Goal: Transaction & Acquisition: Purchase product/service

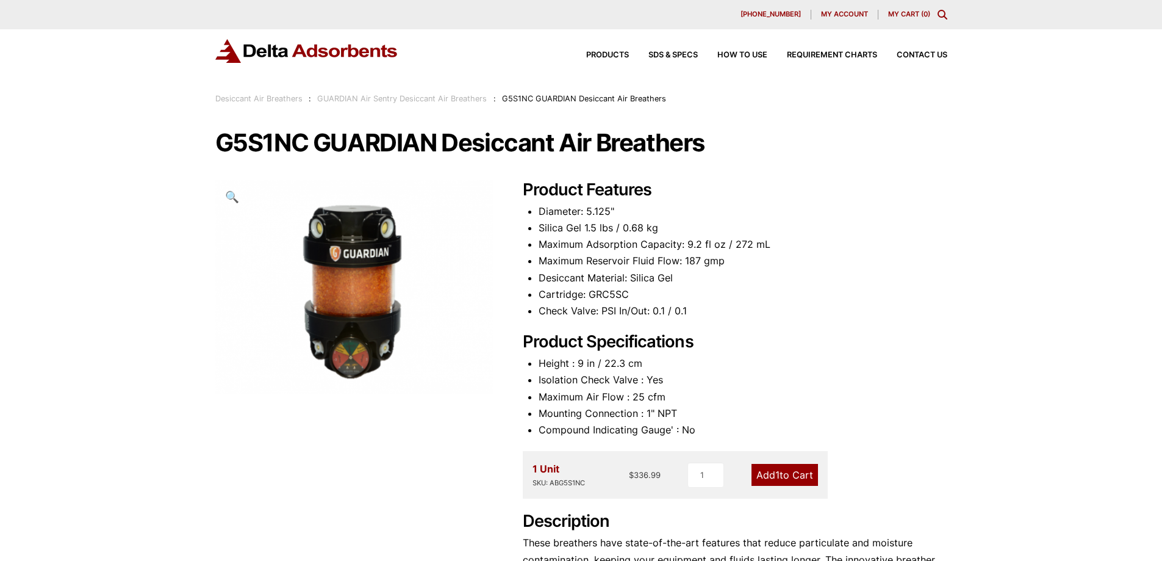
click at [399, 101] on link "GUARDIAN Air Sentry Desiccant Air Breathers" at bounding box center [402, 98] width 170 height 9
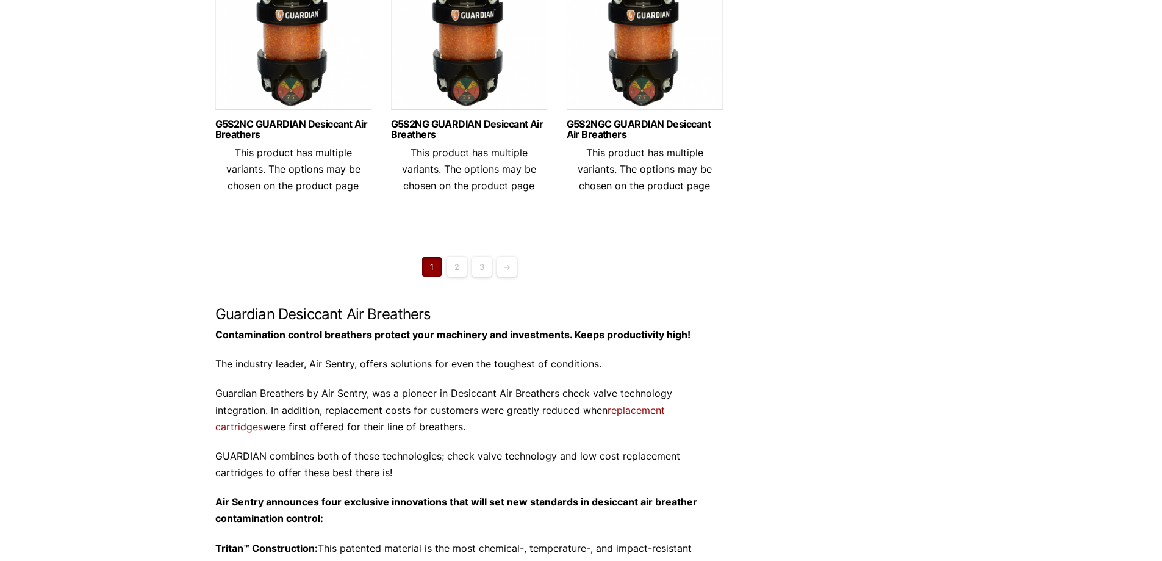
scroll to position [1037, 0]
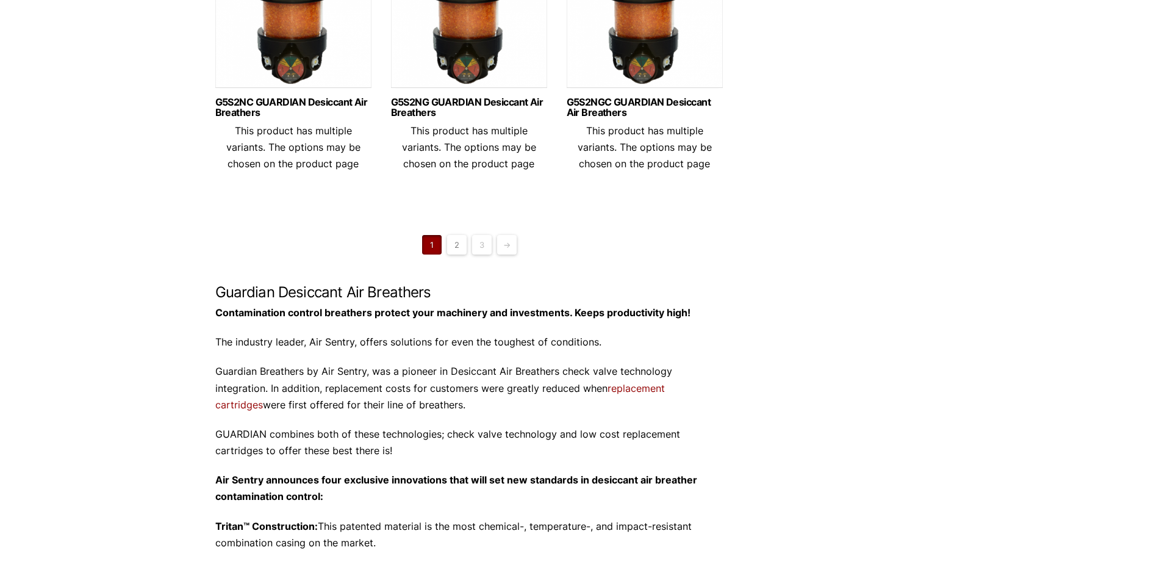
click at [454, 254] on link "2" at bounding box center [457, 245] width 20 height 20
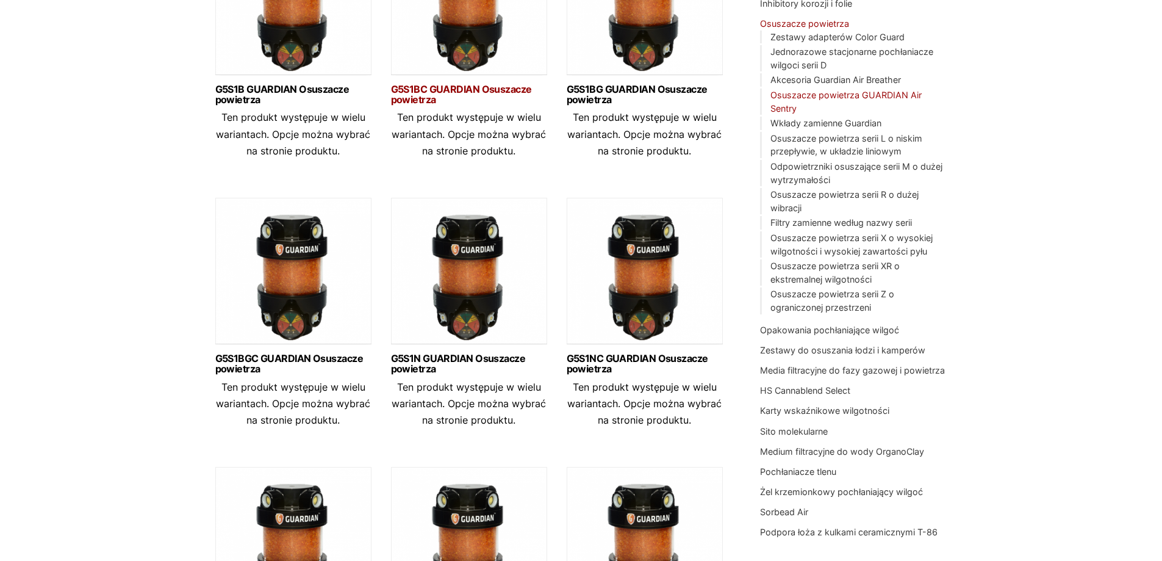
scroll to position [244, 0]
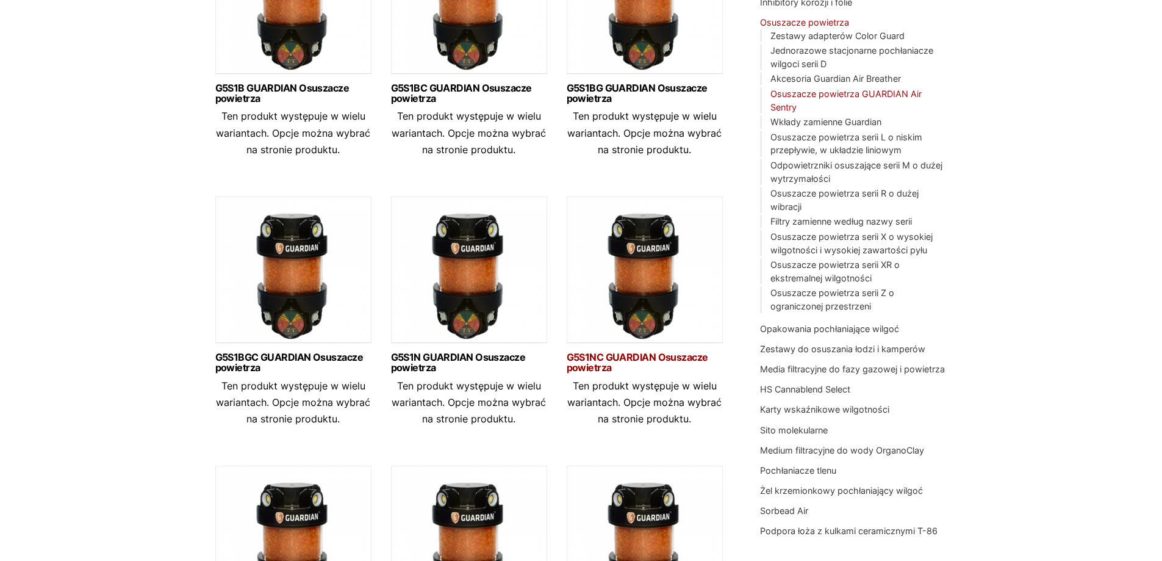
click at [643, 361] on font "G5S1NC GUARDIAN Osuszacze powietrza" at bounding box center [638, 362] width 142 height 23
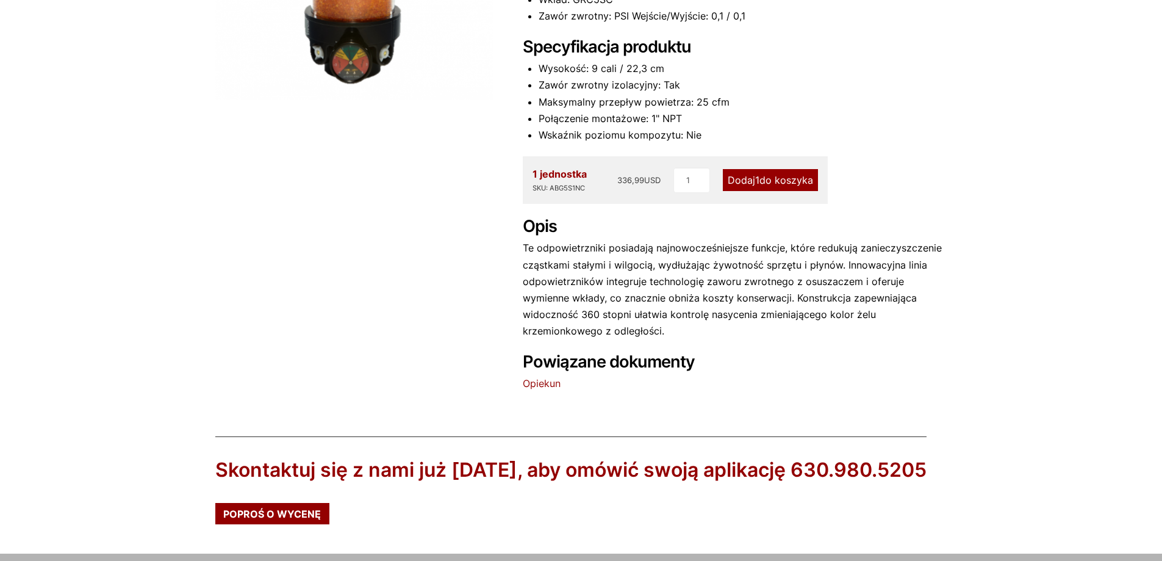
scroll to position [404, 0]
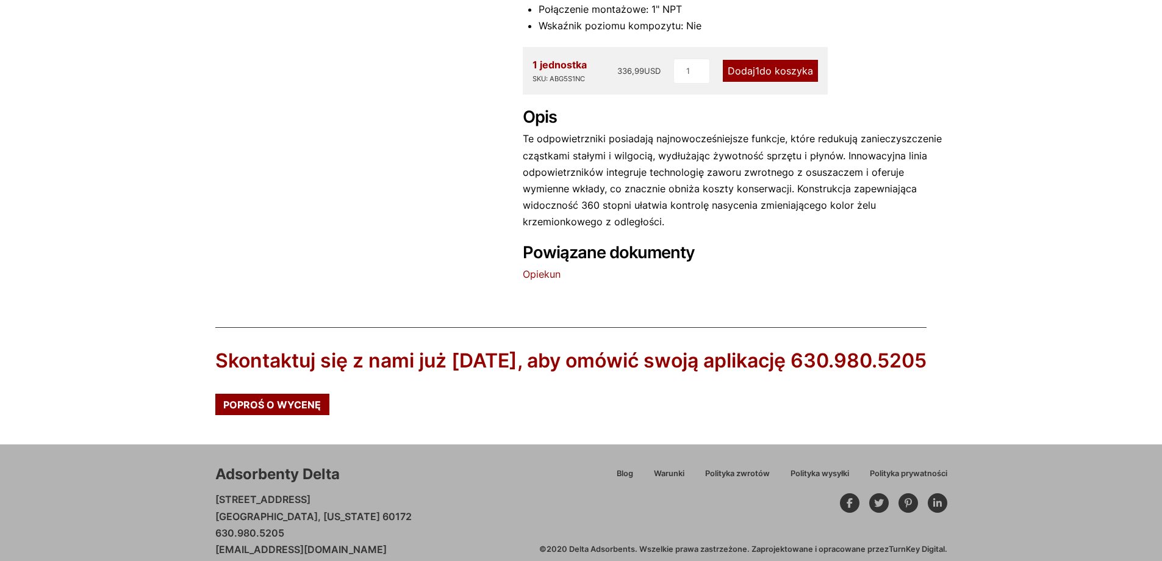
click at [1047, 100] on div "Nasza strona internetowa wykryła, że korzystasz ze starej wersji przeglądarki, …" at bounding box center [581, 86] width 1162 height 981
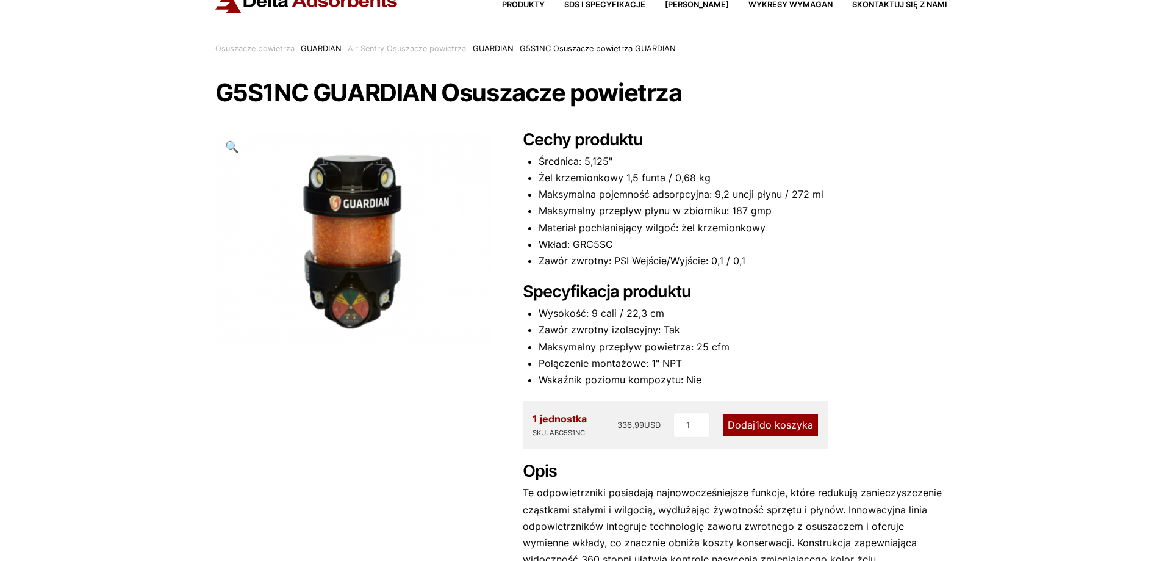
scroll to position [0, 0]
